Goal: Task Accomplishment & Management: Use online tool/utility

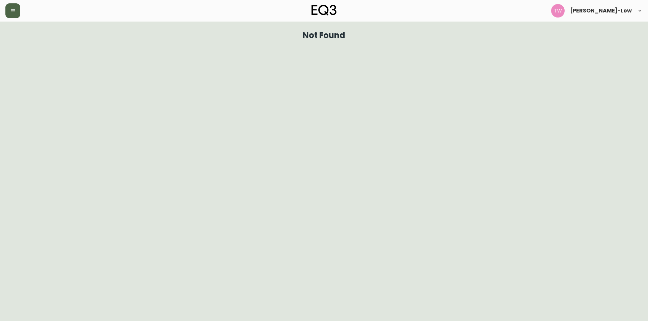
click at [12, 16] on button "button" at bounding box center [12, 10] width 15 height 15
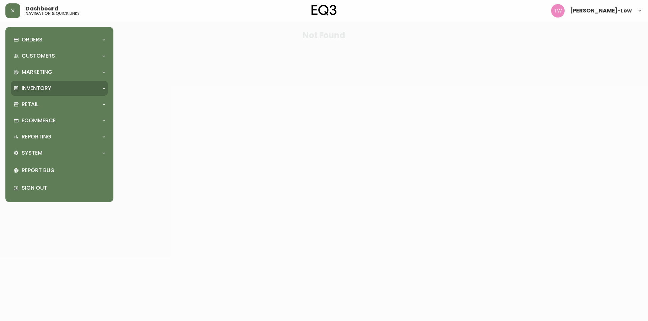
click at [40, 84] on div "Inventory" at bounding box center [59, 88] width 97 height 15
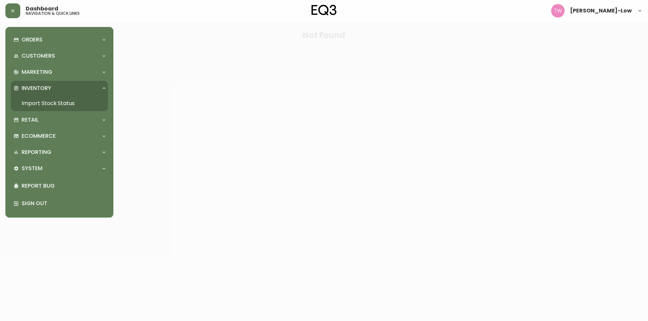
click at [45, 100] on link "Import Stock Status" at bounding box center [59, 104] width 97 height 16
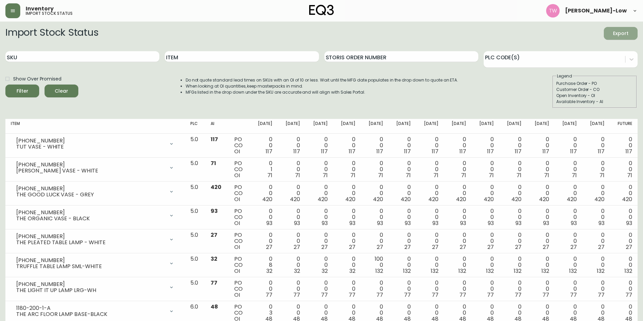
click at [619, 33] on span "Export" at bounding box center [620, 33] width 23 height 8
